Goal: Task Accomplishment & Management: Manage account settings

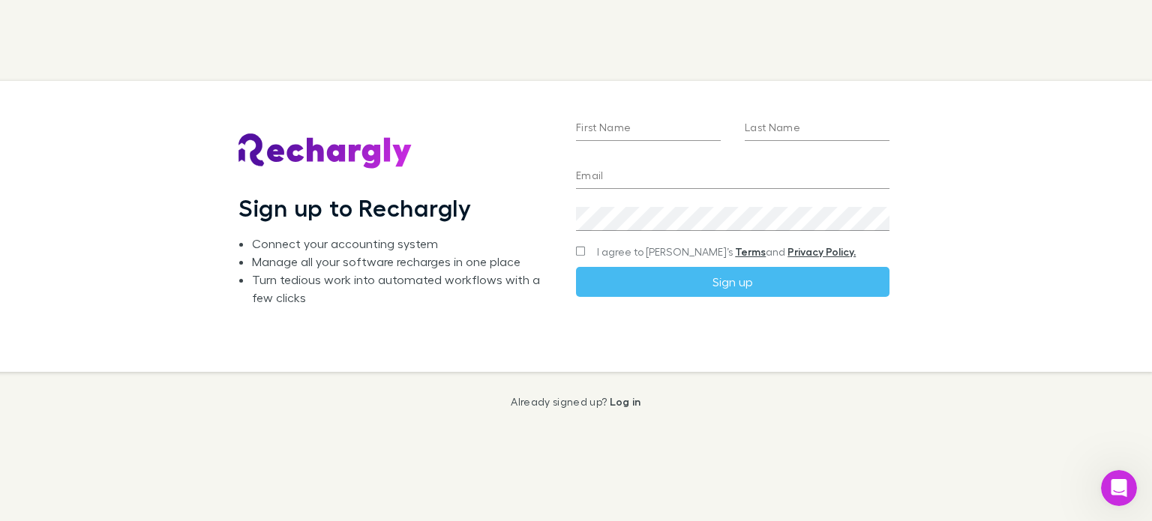
click at [622, 130] on input "First Name" at bounding box center [648, 129] width 145 height 24
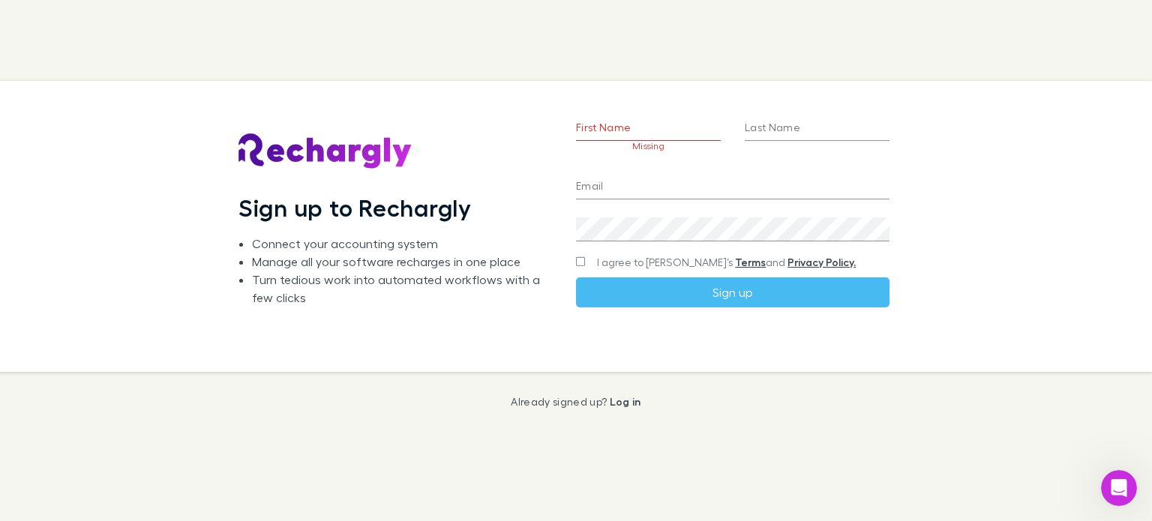
click at [625, 118] on input "First Name" at bounding box center [648, 129] width 145 height 24
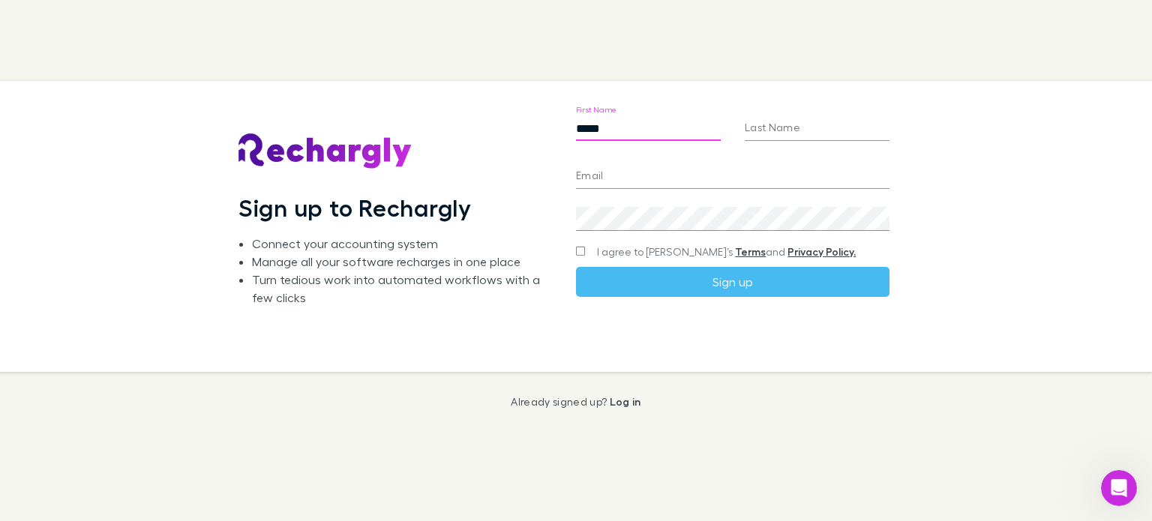
type input "*****"
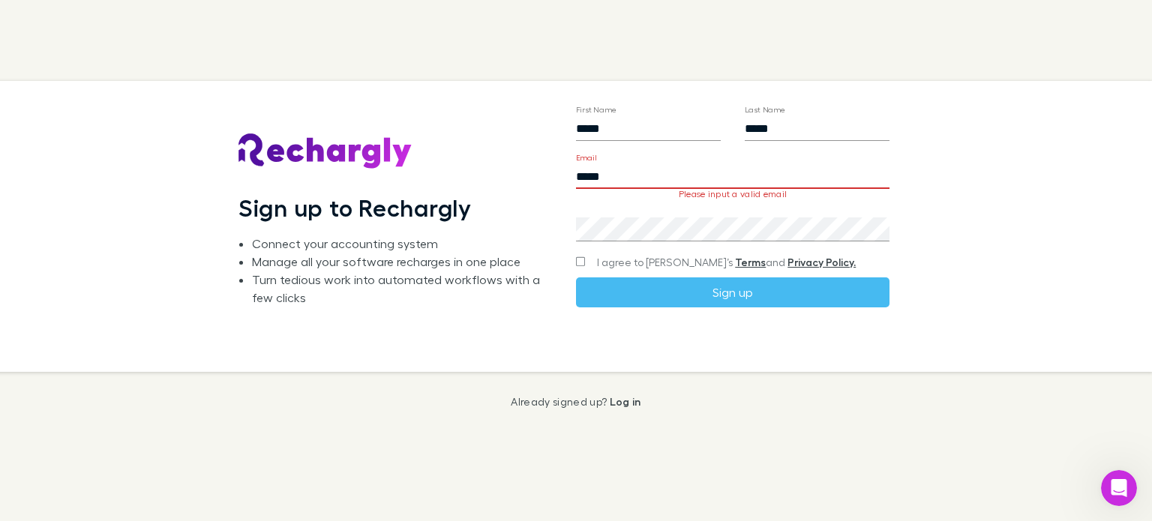
type input "**********"
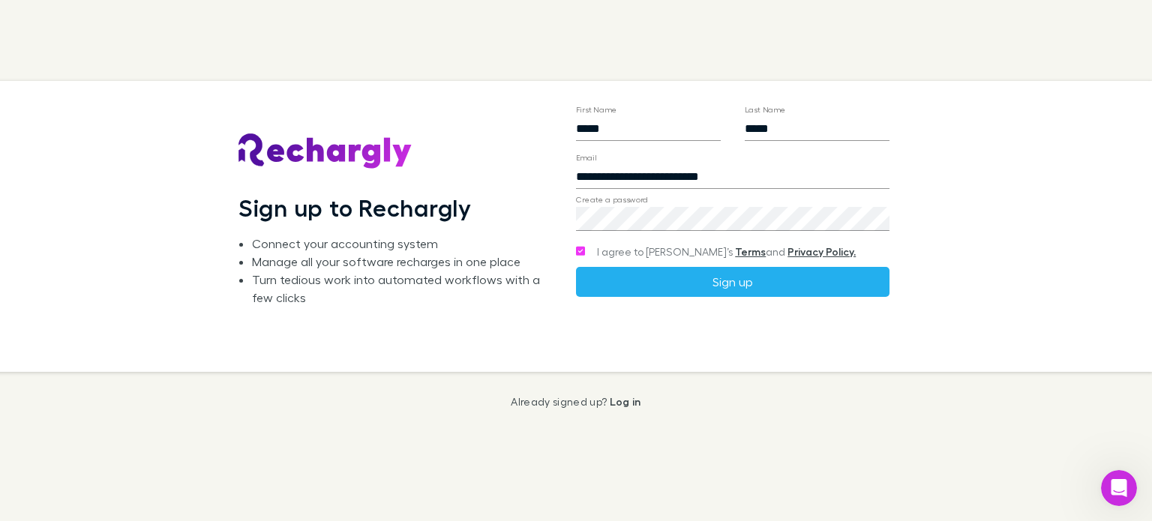
click at [744, 283] on button "Sign up" at bounding box center [732, 282] width 313 height 30
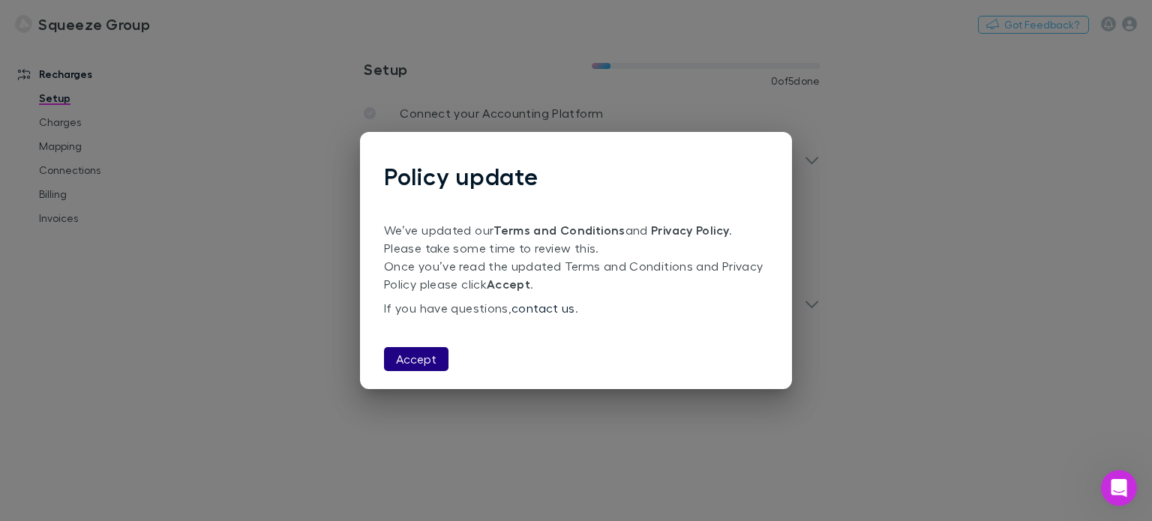
click at [428, 361] on button "Accept" at bounding box center [416, 359] width 64 height 24
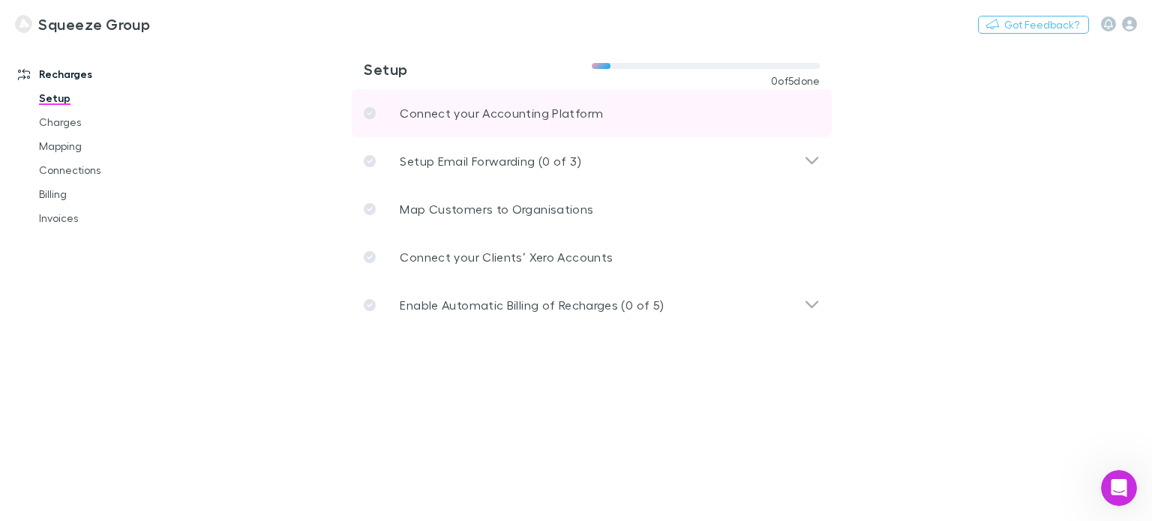
click at [484, 110] on p "Connect your Accounting Platform" at bounding box center [501, 113] width 203 height 18
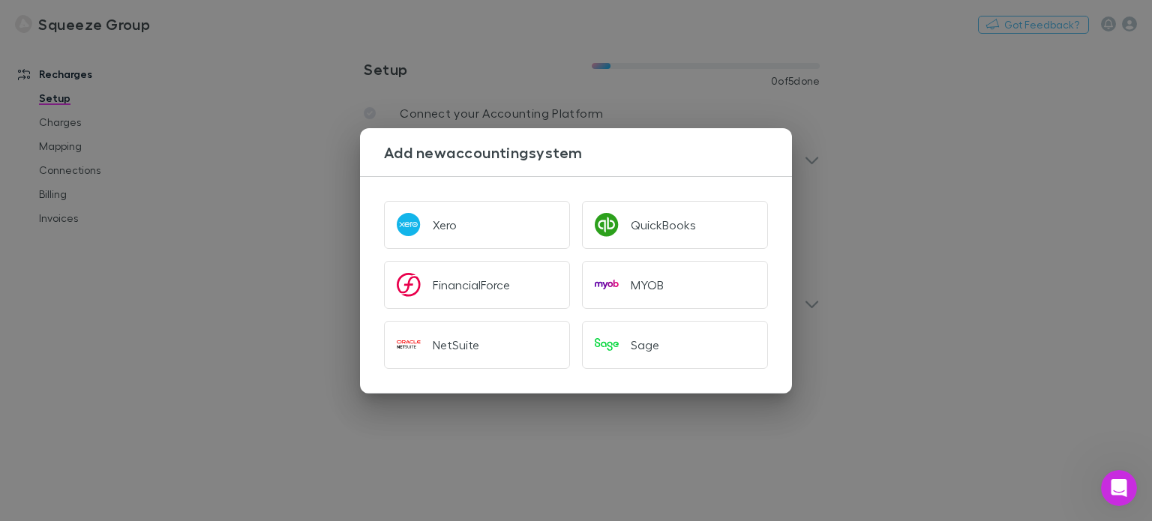
click at [225, 185] on div "Add new accounting system Xero QuickBooks FinancialForce MYOB NetSuite Sage" at bounding box center [576, 260] width 1152 height 521
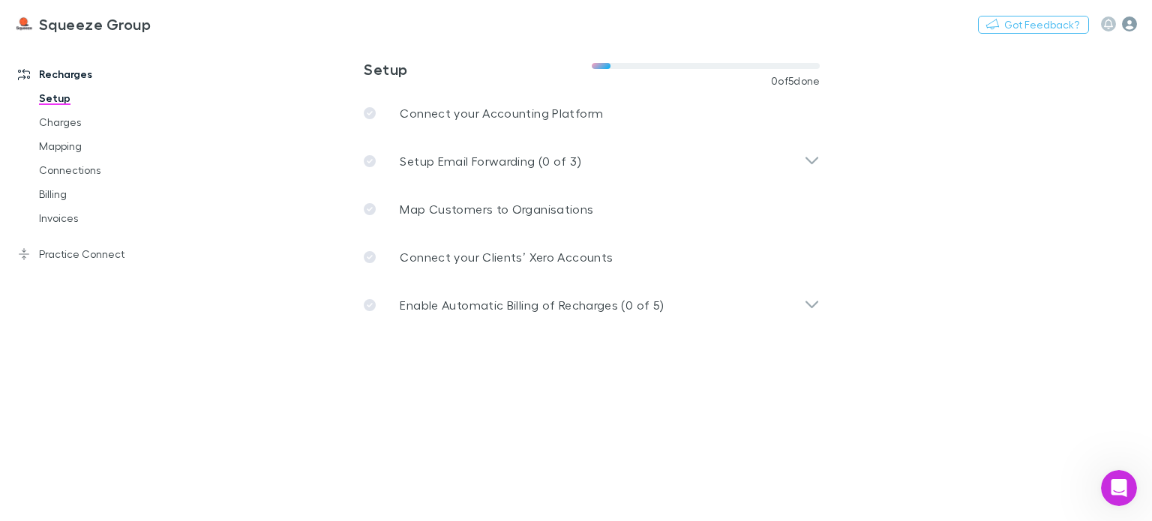
click at [1128, 24] on icon "button" at bounding box center [1129, 23] width 15 height 15
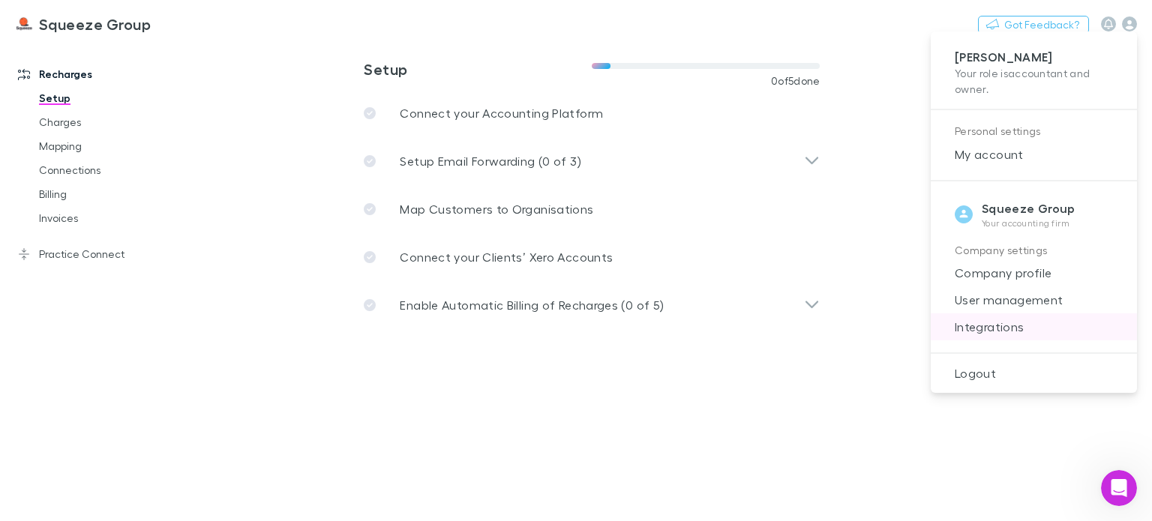
click at [1008, 329] on span "Integrations" at bounding box center [1034, 327] width 182 height 18
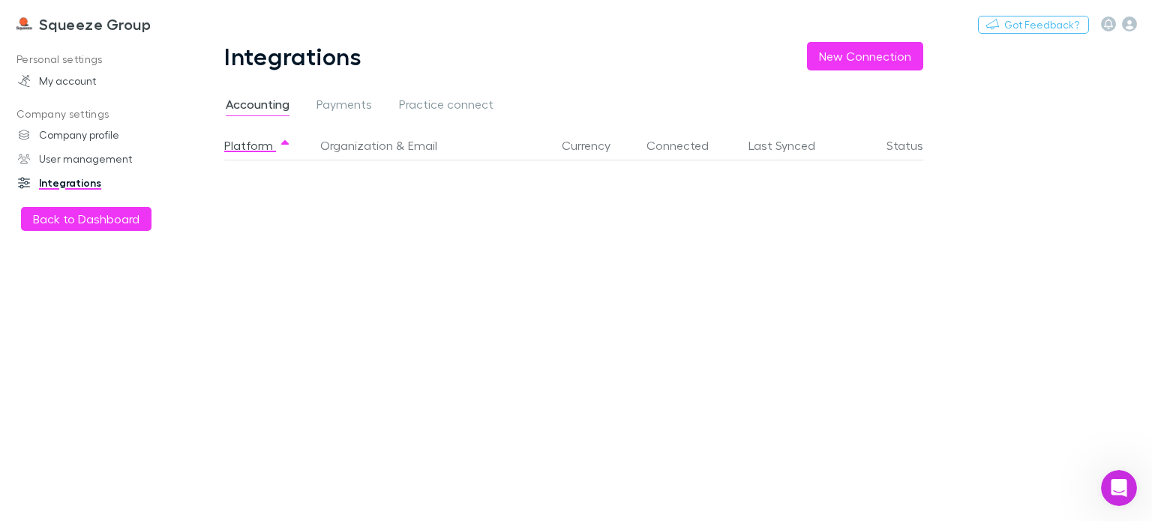
click at [391, 100] on div "Accounting Payments Practice connect" at bounding box center [365, 106] width 283 height 24
click at [337, 100] on span "Payments" at bounding box center [343, 106] width 55 height 19
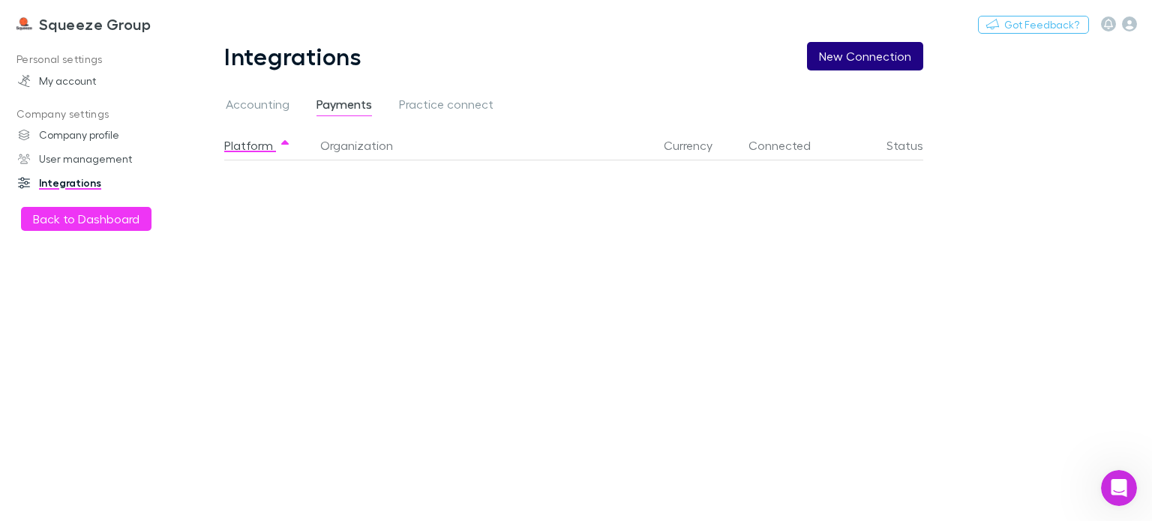
click at [856, 53] on button "New Connection" at bounding box center [865, 56] width 116 height 28
